Goal: Task Accomplishment & Management: Manage account settings

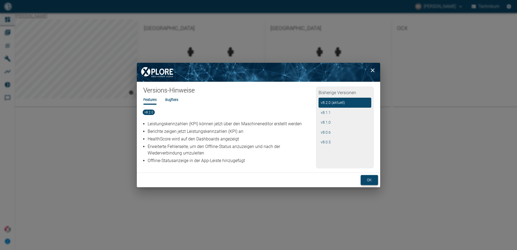
click at [373, 182] on button "ok" at bounding box center [369, 180] width 17 height 10
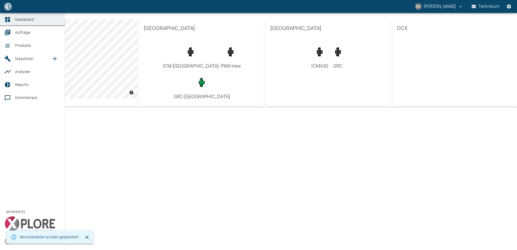
click at [16, 57] on span "Maschinen" at bounding box center [24, 58] width 18 height 4
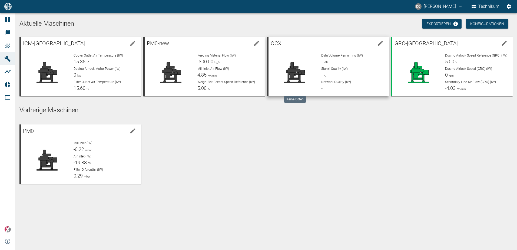
click at [313, 66] on div at bounding box center [295, 72] width 44 height 39
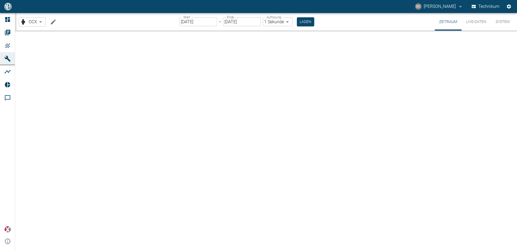
type input "2min"
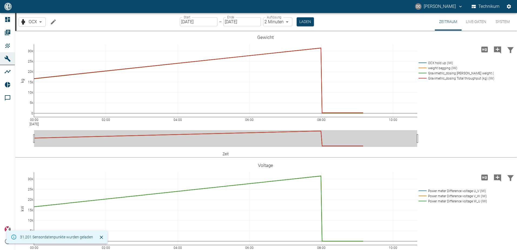
click at [53, 21] on icon "Machine bearbeiten" at bounding box center [53, 21] width 5 height 5
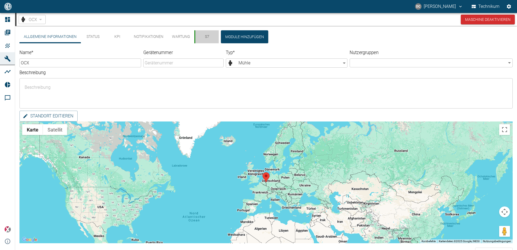
click at [208, 41] on button "S7" at bounding box center [206, 36] width 24 height 13
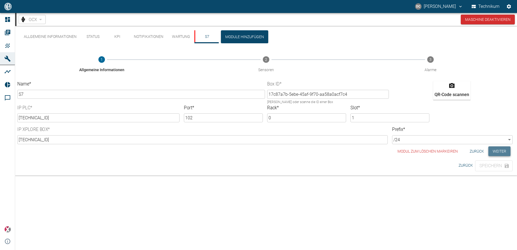
click at [499, 152] on button "Weiter" at bounding box center [499, 151] width 22 height 10
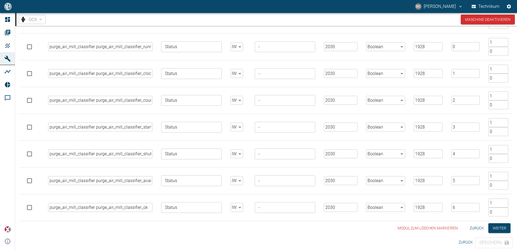
scroll to position [3167, 0]
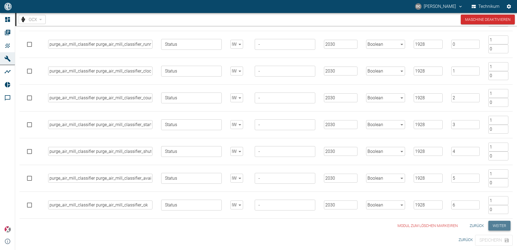
click at [507, 225] on button "Weiter" at bounding box center [499, 226] width 22 height 10
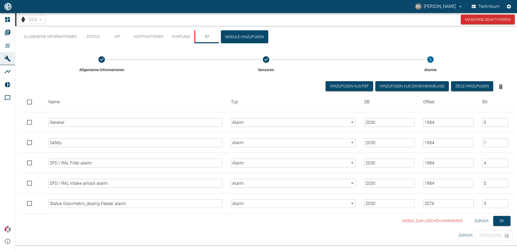
click at [481, 219] on button "Zurück" at bounding box center [481, 221] width 19 height 10
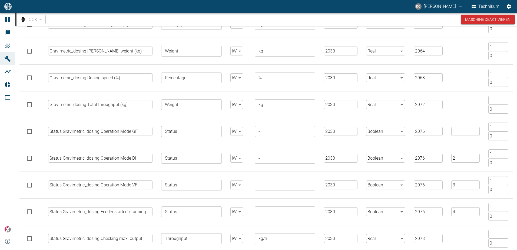
scroll to position [208, 0]
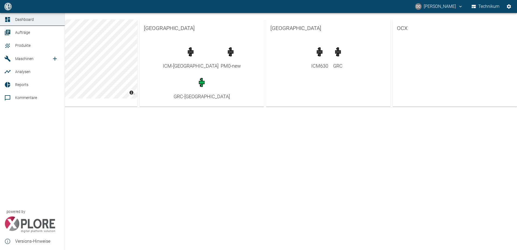
click at [14, 60] on link "Maschinen" at bounding box center [32, 58] width 65 height 13
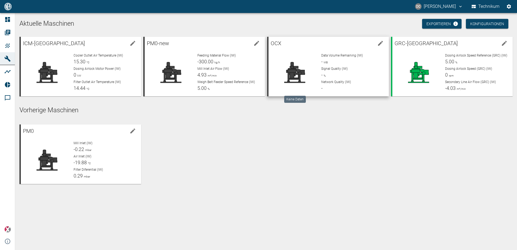
click at [305, 84] on div at bounding box center [295, 72] width 44 height 39
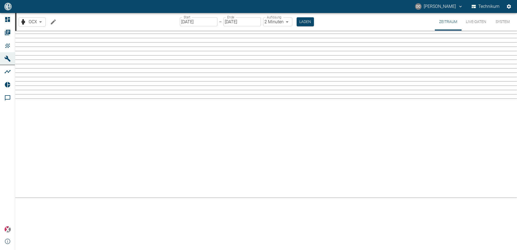
type input "2min"
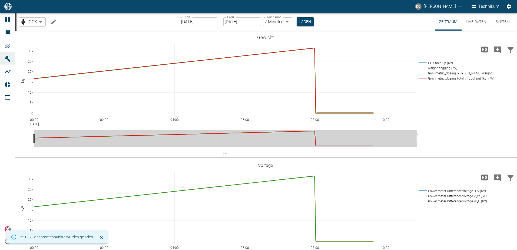
click at [55, 18] on button "Machine bearbeiten" at bounding box center [53, 21] width 11 height 11
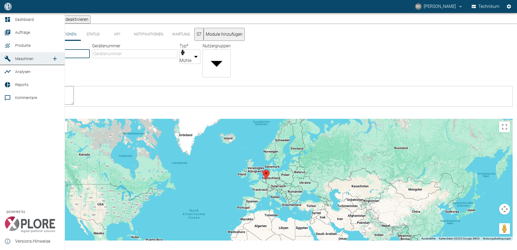
click at [19, 58] on span "Maschinen" at bounding box center [24, 58] width 18 height 4
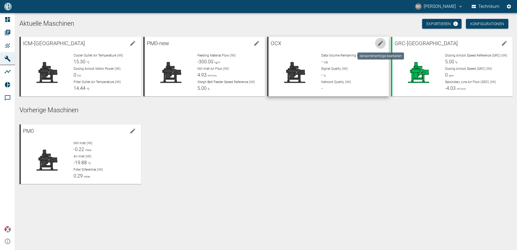
click at [380, 44] on icon "edit machine" at bounding box center [380, 43] width 5 height 5
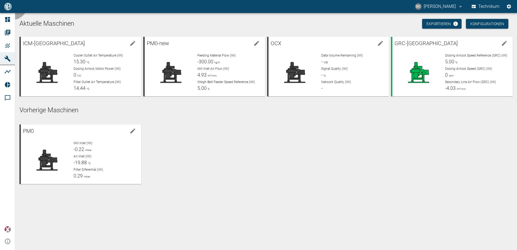
click at [360, 82] on p "Network Quality (IW)" at bounding box center [352, 81] width 63 height 5
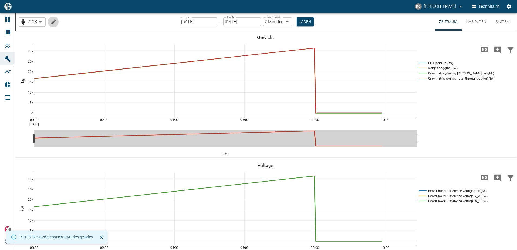
click at [53, 22] on icon "Machine bearbeiten" at bounding box center [53, 21] width 5 height 5
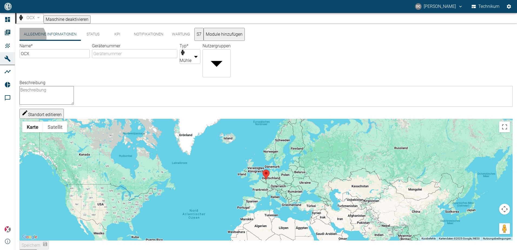
click at [204, 40] on button "S7" at bounding box center [198, 34] width 9 height 13
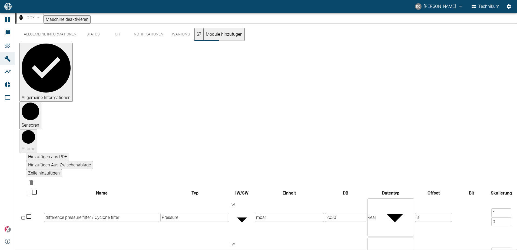
scroll to position [1065, 0]
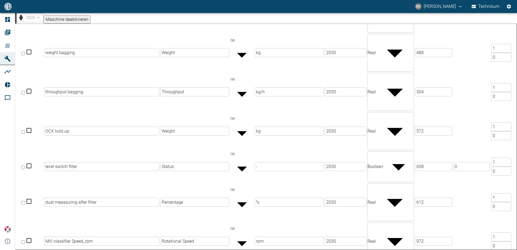
checkbox input "true"
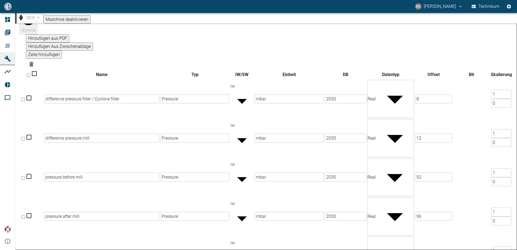
scroll to position [0, 0]
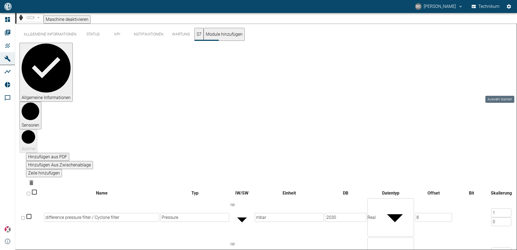
click at [33, 180] on icon "Auswahl löschen" at bounding box center [31, 182] width 4 height 5
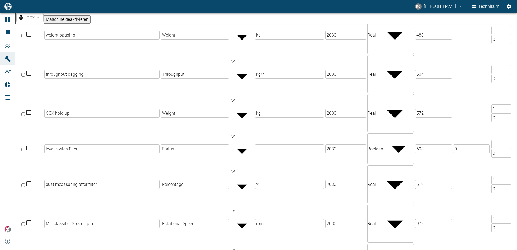
scroll to position [1092, 0]
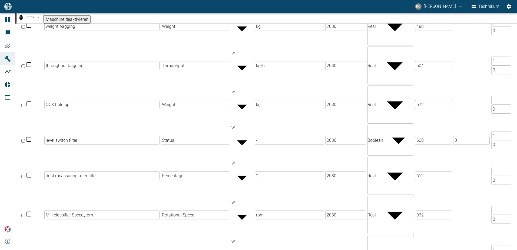
checkbox input "true"
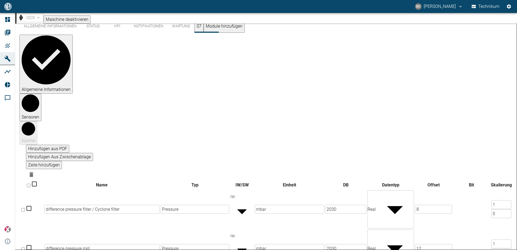
scroll to position [0, 0]
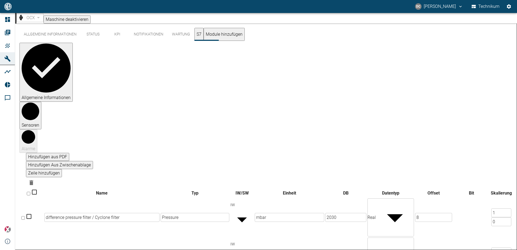
click at [33, 180] on icon "Auswahl löschen" at bounding box center [31, 182] width 4 height 5
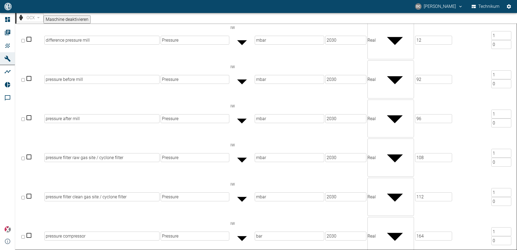
scroll to position [503, 0]
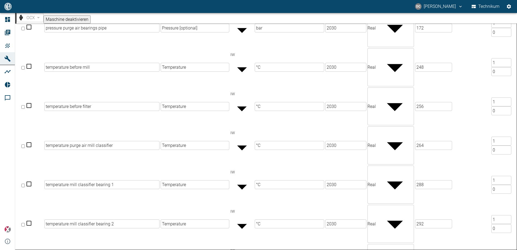
checkbox input "true"
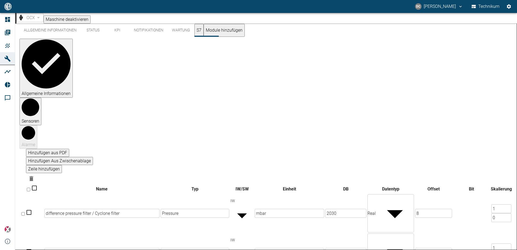
scroll to position [0, 0]
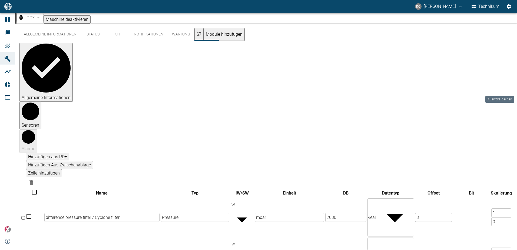
click at [35, 179] on icon "Auswahl löschen" at bounding box center [31, 182] width 6 height 6
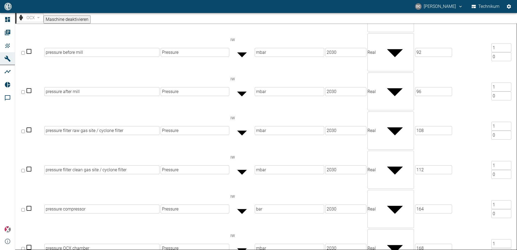
scroll to position [984, 0]
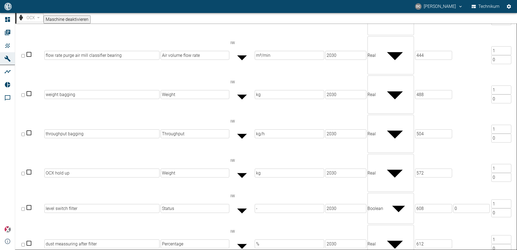
checkbox input "true"
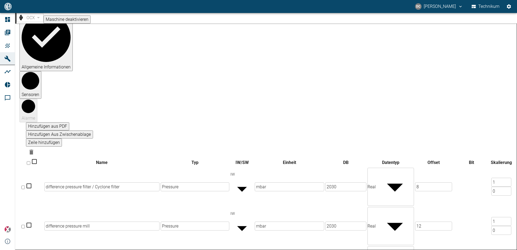
scroll to position [0, 0]
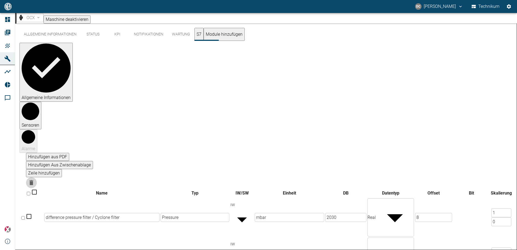
click at [35, 179] on icon "Auswahl löschen" at bounding box center [31, 182] width 6 height 6
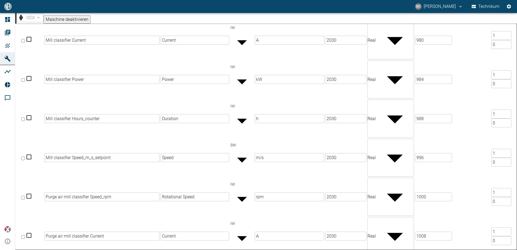
scroll to position [1493, 0]
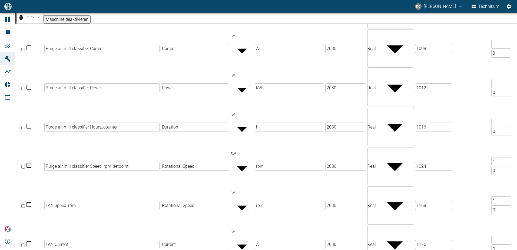
checkbox input "true"
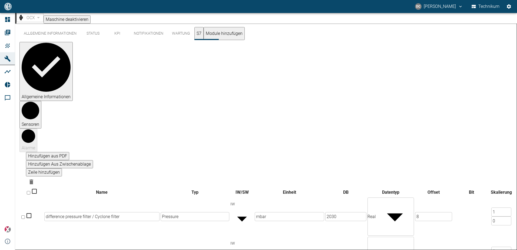
scroll to position [0, 0]
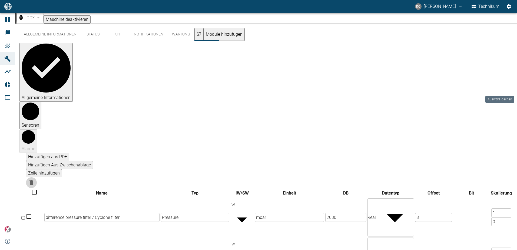
click at [33, 180] on icon "Auswahl löschen" at bounding box center [31, 182] width 4 height 5
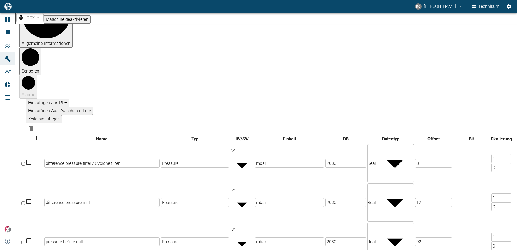
scroll to position [208, 0]
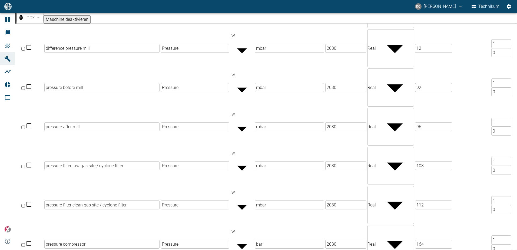
checkbox input "true"
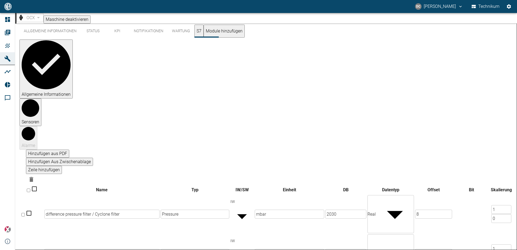
scroll to position [0, 0]
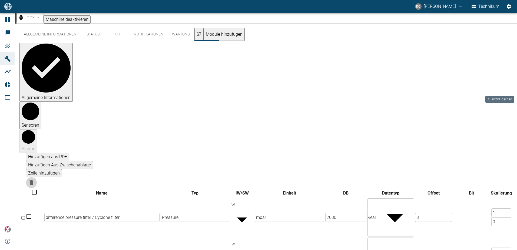
click at [33, 180] on icon "Auswahl löschen" at bounding box center [31, 182] width 4 height 5
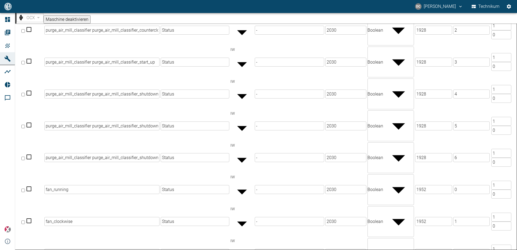
scroll to position [2999, 0]
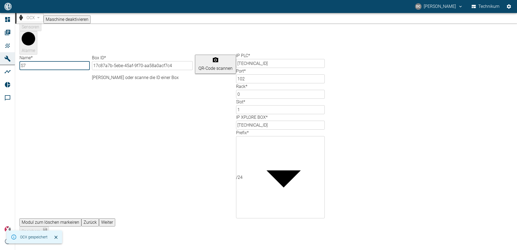
scroll to position [0, 0]
